Goal: Task Accomplishment & Management: Use online tool/utility

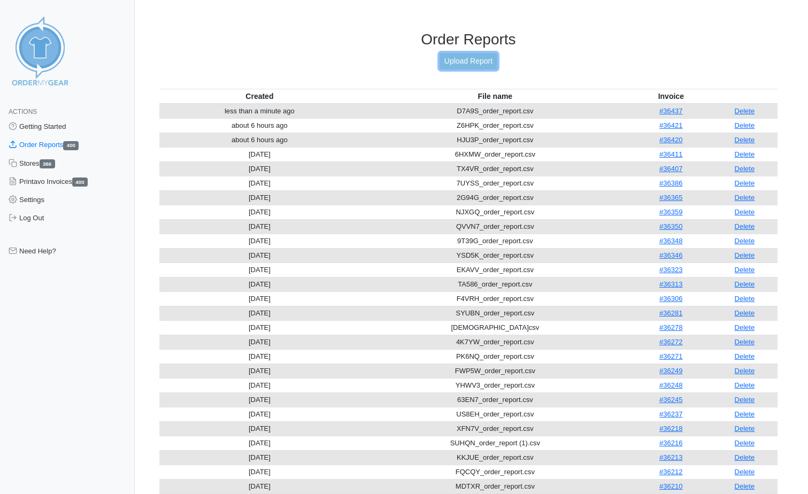
click at [464, 63] on link "Upload Report" at bounding box center [468, 61] width 58 height 17
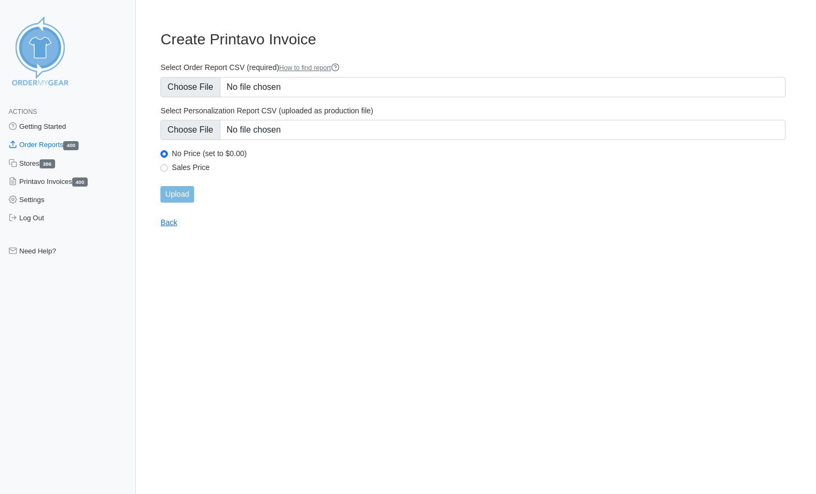
type input "C:\fakepath\36JH5_order_report.csv"
click at [189, 194] on input "Upload" at bounding box center [176, 194] width 33 height 17
